Goal: Task Accomplishment & Management: Complete application form

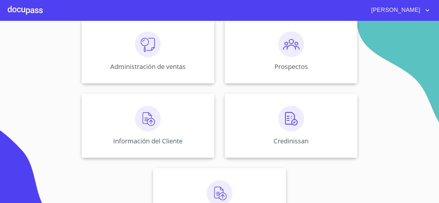
scroll to position [96, 0]
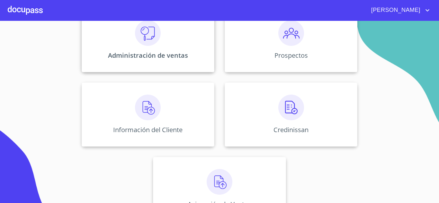
click at [149, 45] on img at bounding box center [148, 33] width 26 height 26
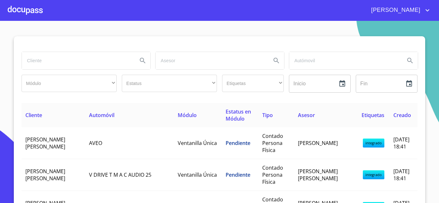
click at [72, 58] on input "search" at bounding box center [77, 60] width 111 height 17
type input "[PERSON_NAME]"
click at [143, 59] on icon "Search" at bounding box center [143, 61] width 8 height 8
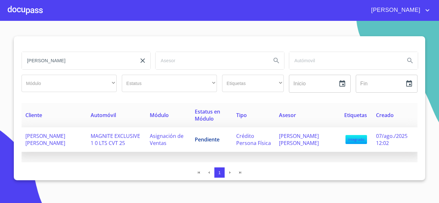
click at [102, 135] on span "MAGNITE EXCLUSIVE 1 0 LTS CVT 25" at bounding box center [116, 140] width 50 height 14
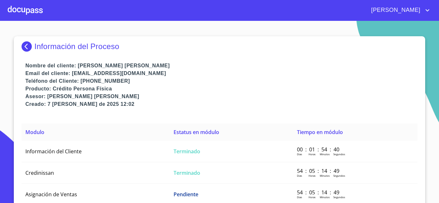
scroll to position [5, 0]
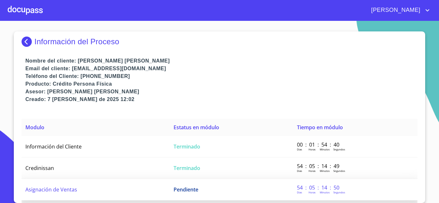
click at [81, 186] on td "Asignación de Ventas" at bounding box center [96, 190] width 148 height 22
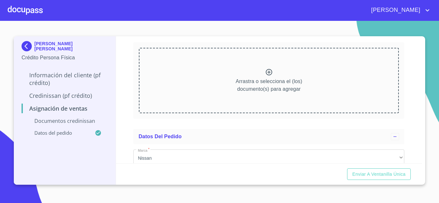
scroll to position [64, 0]
click at [265, 74] on icon at bounding box center [269, 72] width 8 height 8
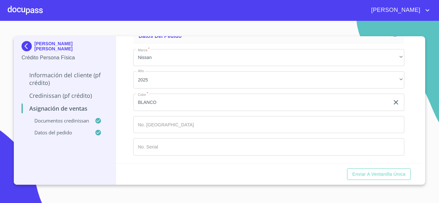
scroll to position [464, 0]
click at [160, 122] on input "Marca   *" at bounding box center [268, 124] width 271 height 17
type input "149348"
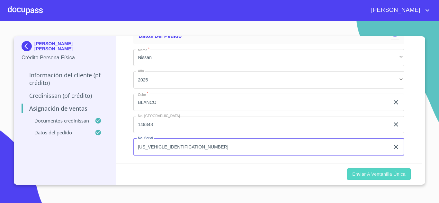
type input "[US_VEHICLE_IDENTIFICATION_NUMBER]"
click at [362, 176] on span "Enviar a Ventanilla única" at bounding box center [378, 175] width 53 height 8
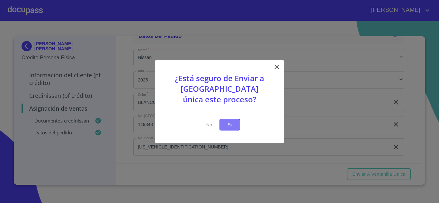
click at [227, 124] on span "Si" at bounding box center [230, 125] width 10 height 8
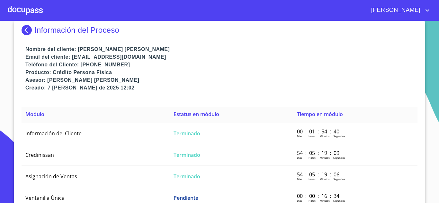
scroll to position [25, 0]
